Goal: Submit feedback/report problem

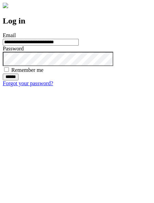
type input "**********"
click at [18, 81] on input "******" at bounding box center [11, 77] width 16 height 7
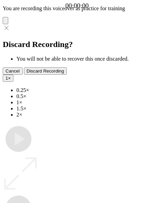
type input "**********"
